Goal: Obtain resource: Obtain resource

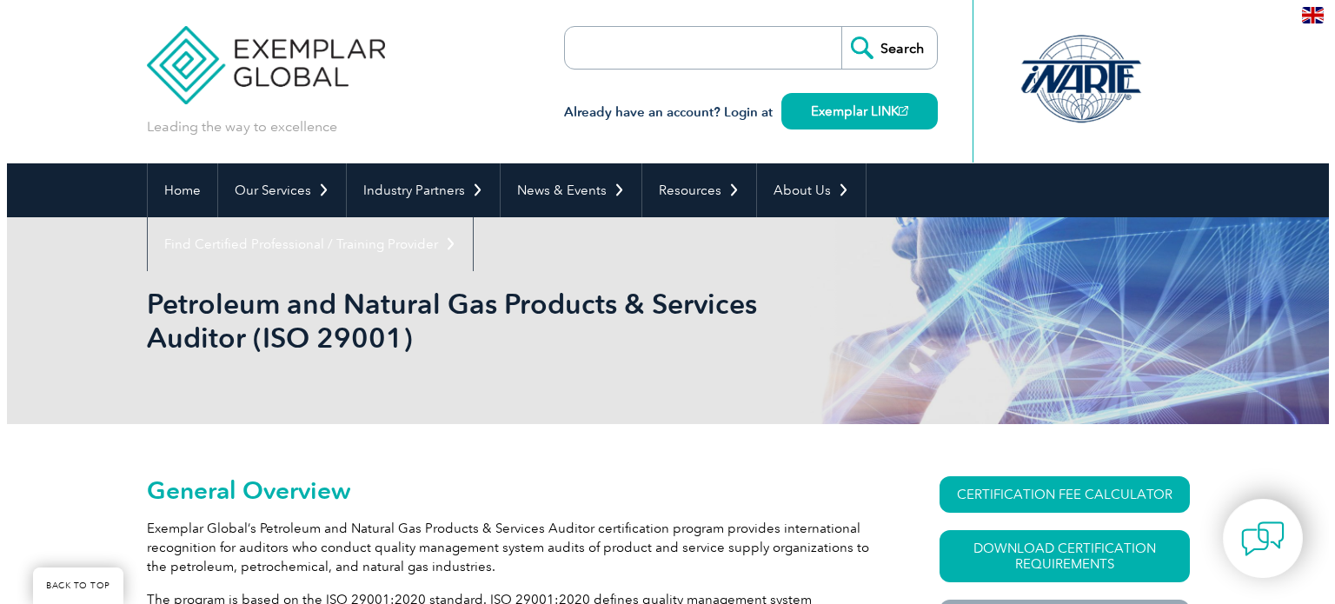
scroll to position [261, 0]
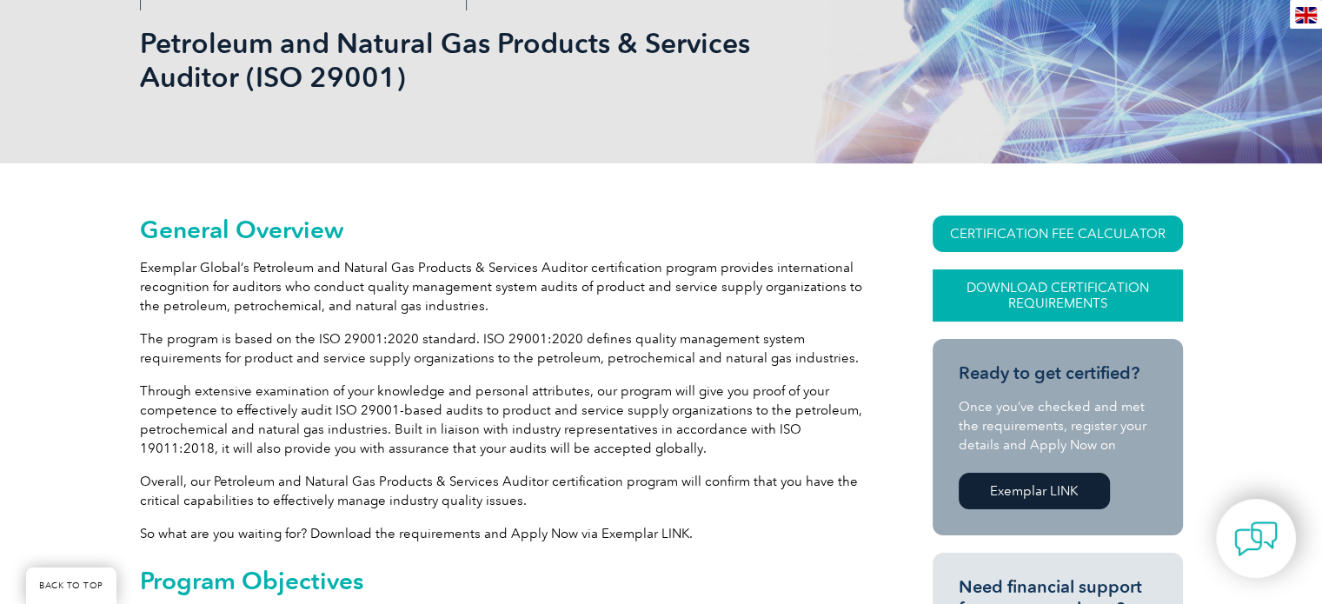
click at [1059, 296] on link "Download Certification Requirements" at bounding box center [1057, 295] width 250 height 52
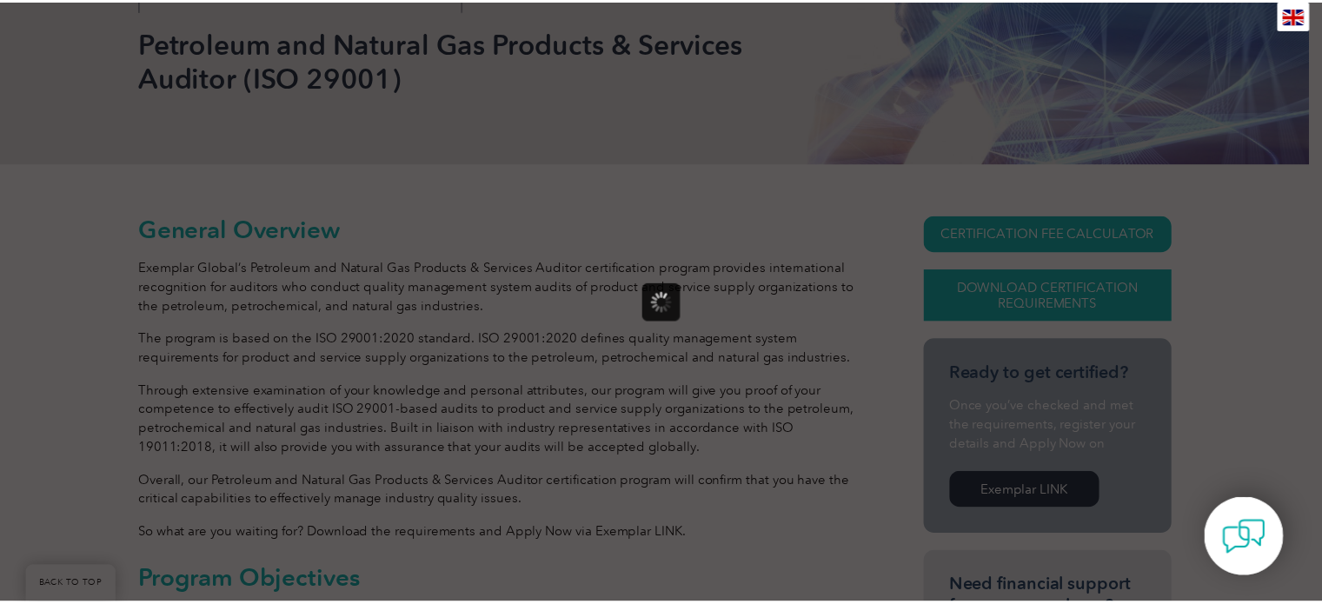
scroll to position [0, 0]
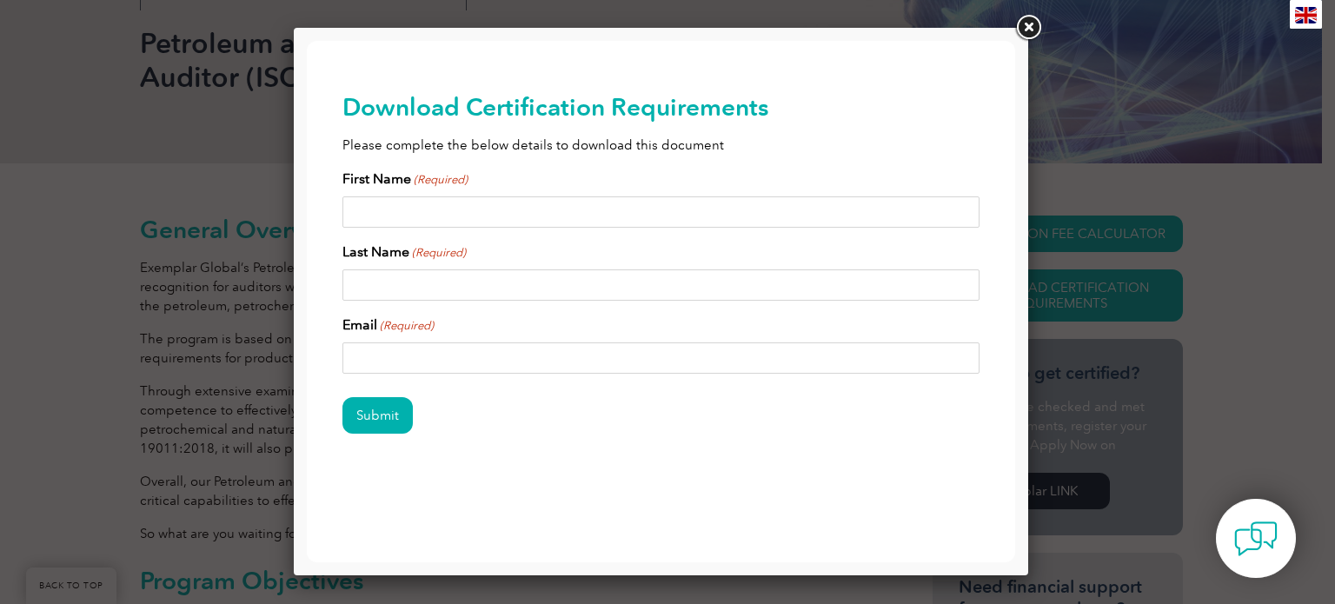
click at [391, 209] on input "First Name (Required)" at bounding box center [661, 211] width 638 height 31
type input "Jo"
click at [1019, 32] on link at bounding box center [1027, 27] width 31 height 31
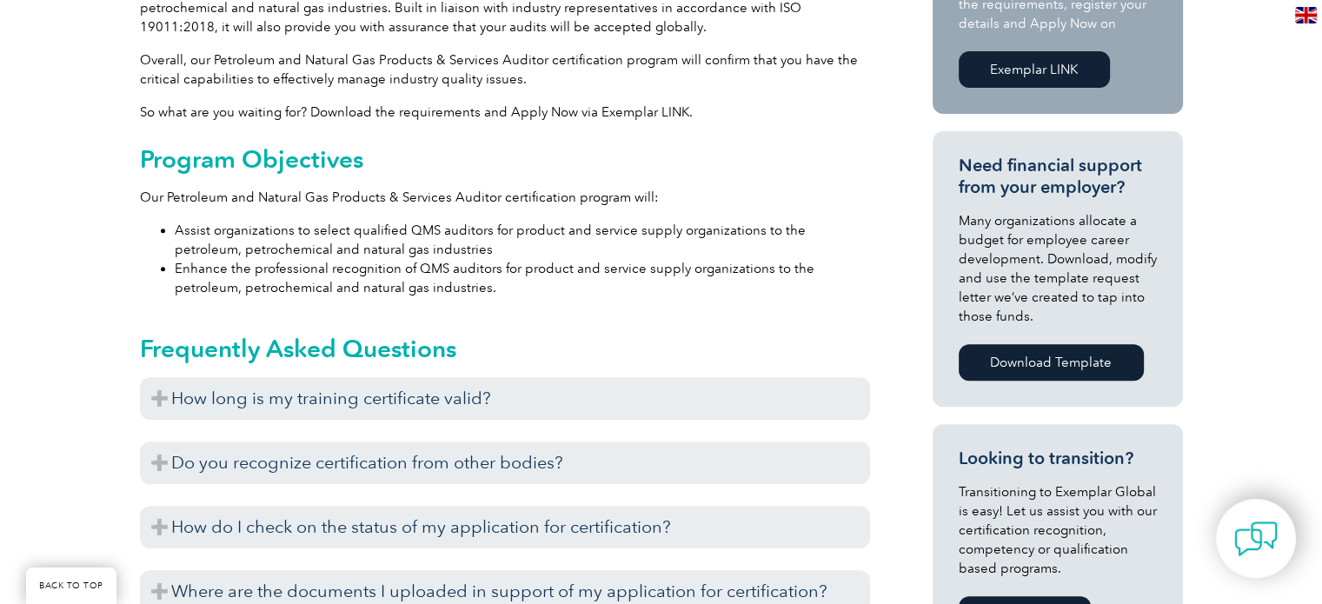
scroll to position [695, 0]
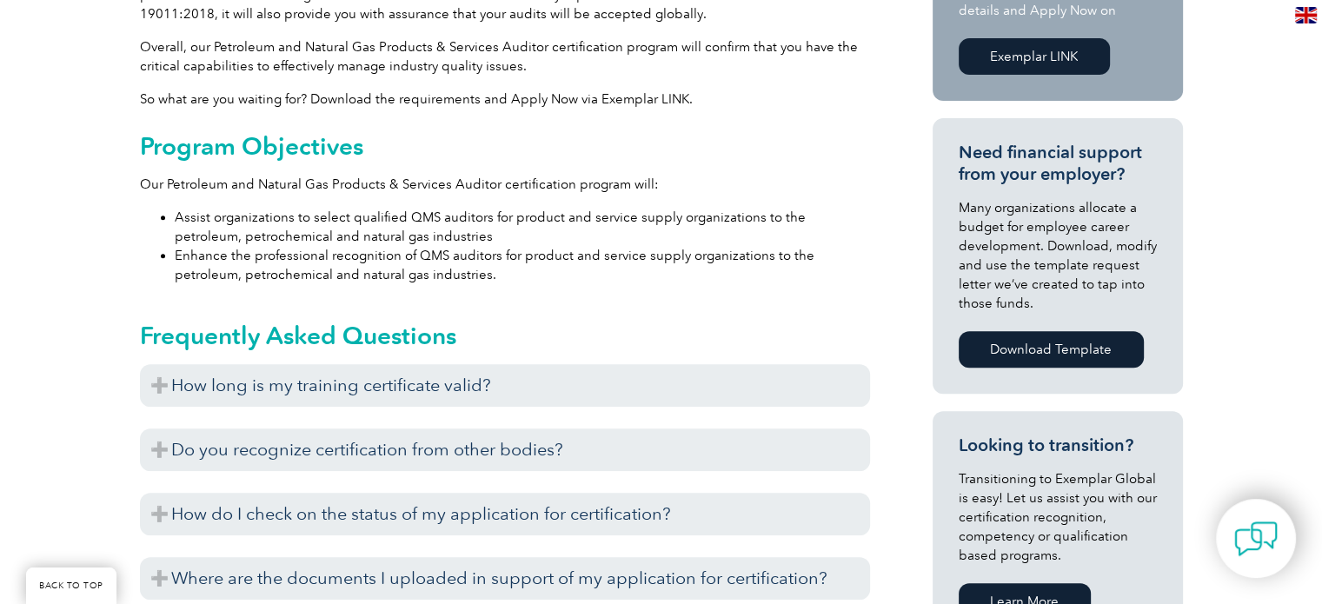
click at [1036, 351] on link "Download Template" at bounding box center [1050, 349] width 185 height 36
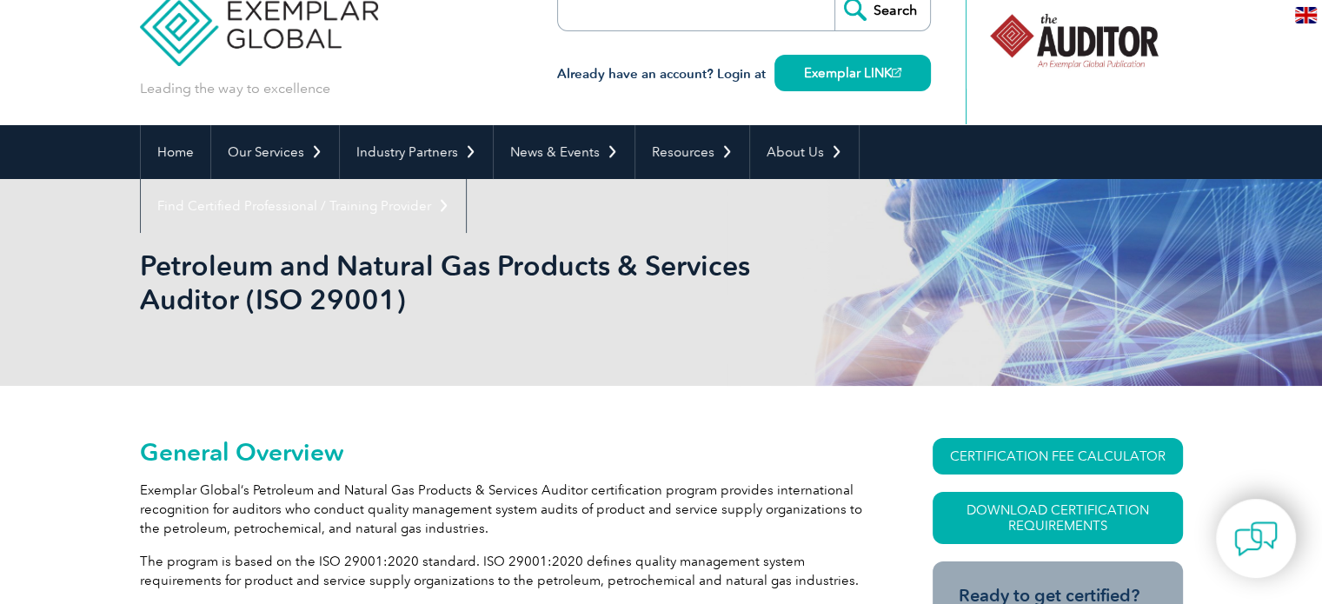
scroll to position [0, 0]
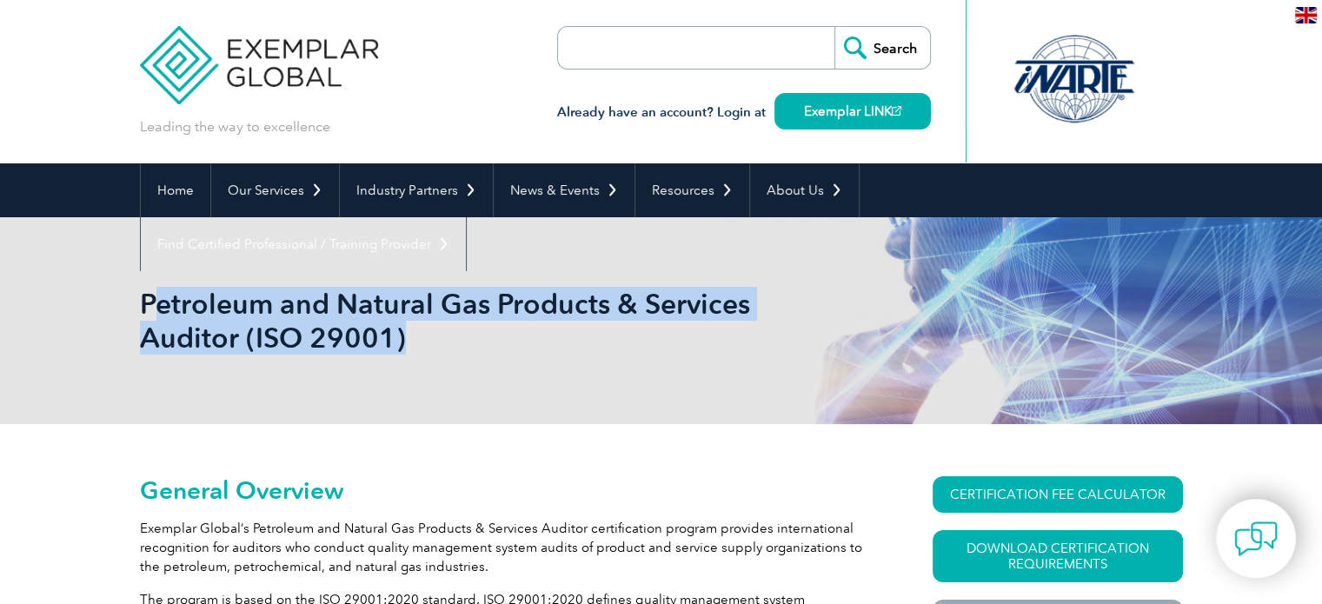
drag, startPoint x: 148, startPoint y: 296, endPoint x: 402, endPoint y: 363, distance: 263.2
click at [440, 376] on div "Petroleum and Natural Gas Products & Services Auditor (ISO 29001)" at bounding box center [661, 320] width 1043 height 207
drag, startPoint x: 145, startPoint y: 294, endPoint x: 431, endPoint y: 326, distance: 287.6
click at [431, 326] on h1 "Petroleum and Natural Gas Products & Services Auditor (ISO 29001)" at bounding box center [473, 321] width 667 height 68
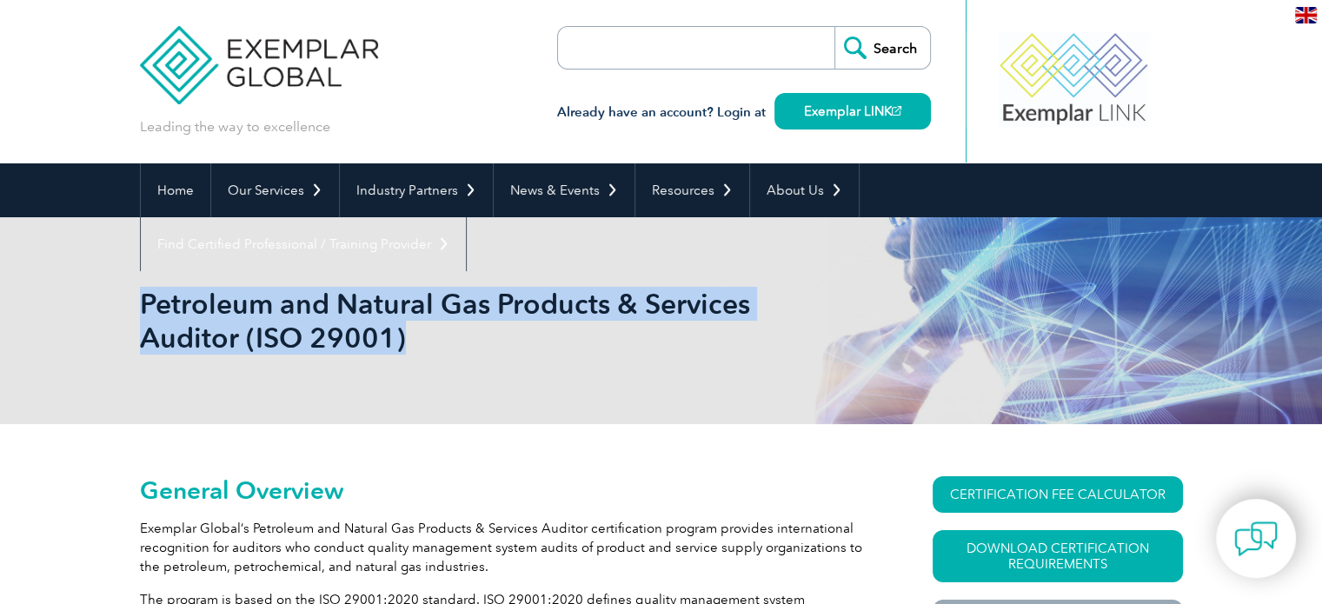
copy h1 "Petroleum and Natural Gas Products & Services Auditor (ISO 29001)"
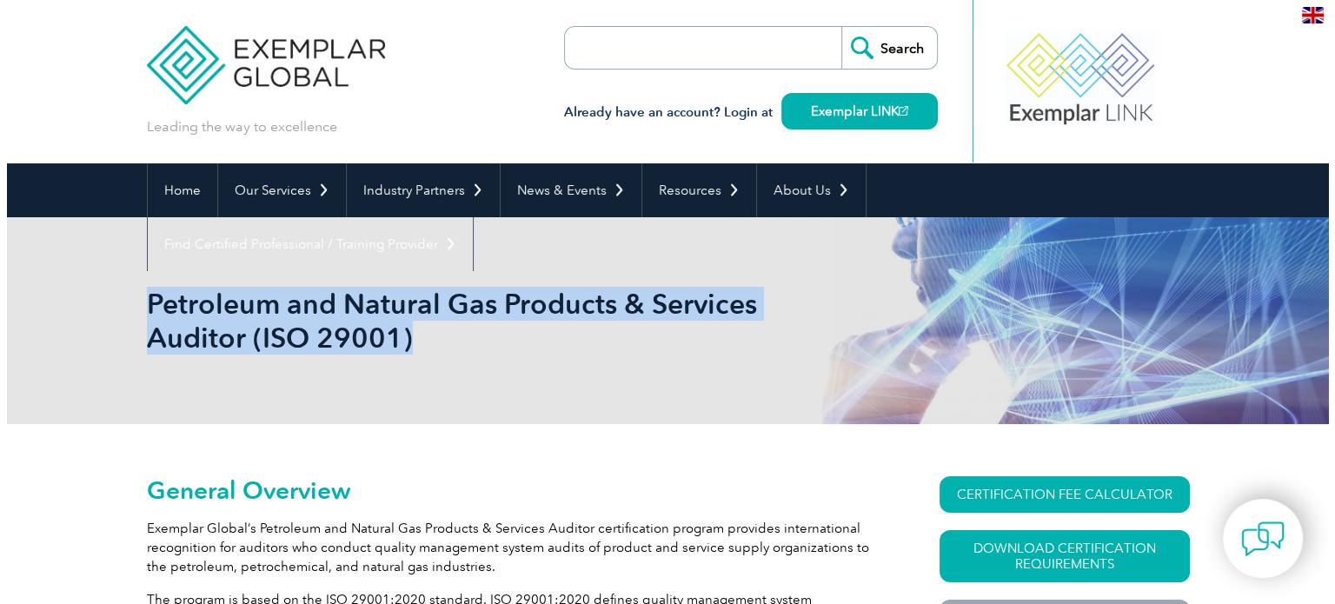
scroll to position [348, 0]
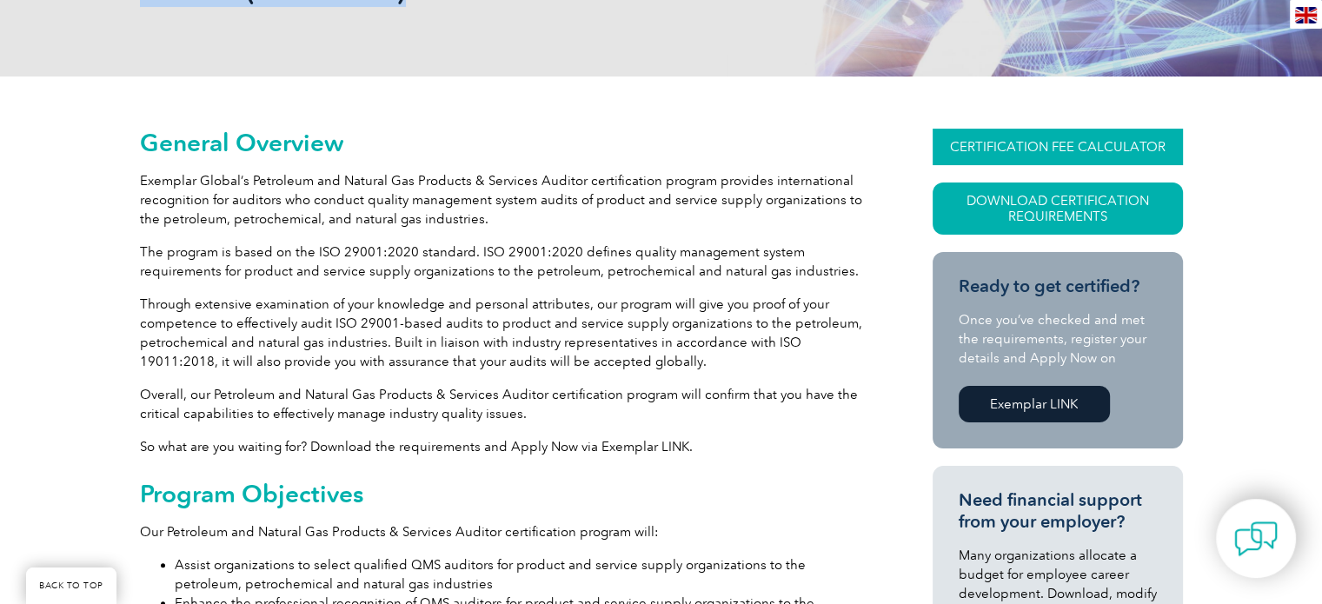
click at [1105, 147] on link "CERTIFICATION FEE CALCULATOR" at bounding box center [1057, 147] width 250 height 36
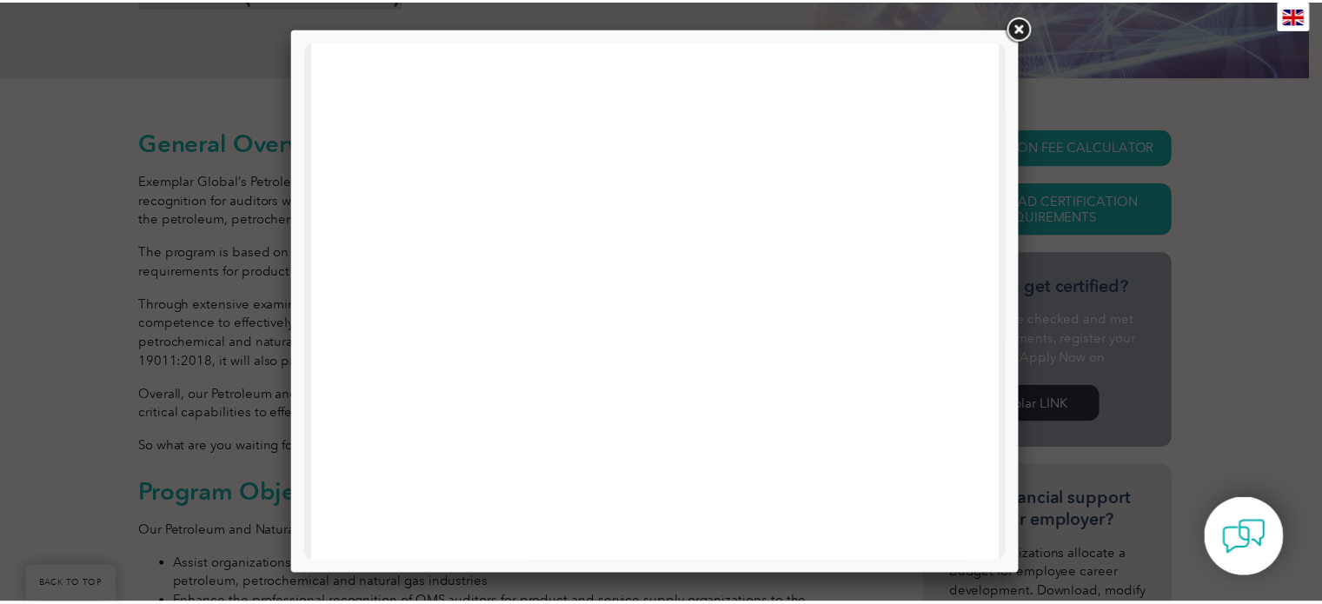
scroll to position [829, 0]
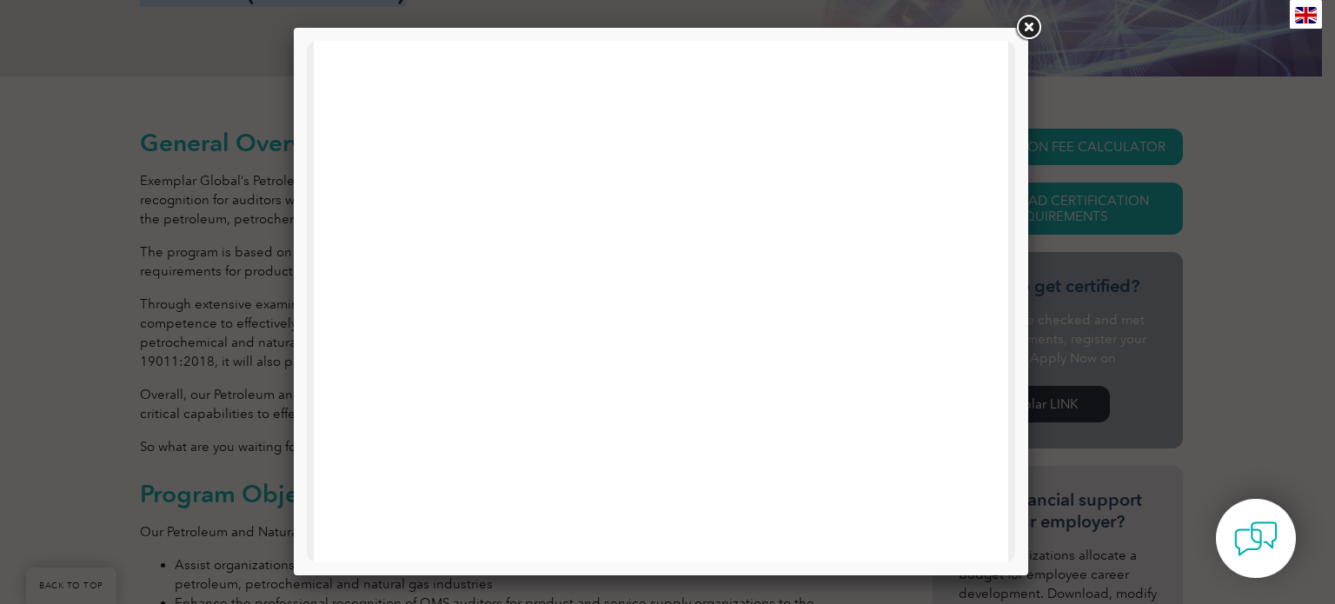
click at [1020, 25] on link at bounding box center [1027, 27] width 31 height 31
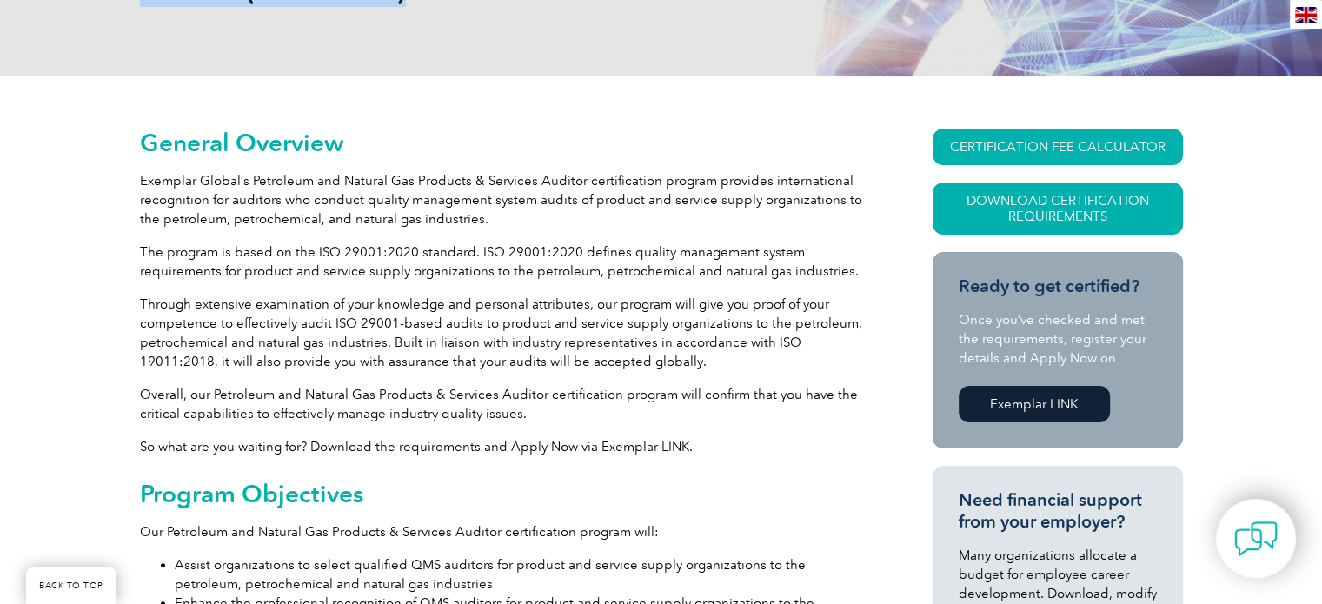
scroll to position [0, 0]
